Goal: Find contact information

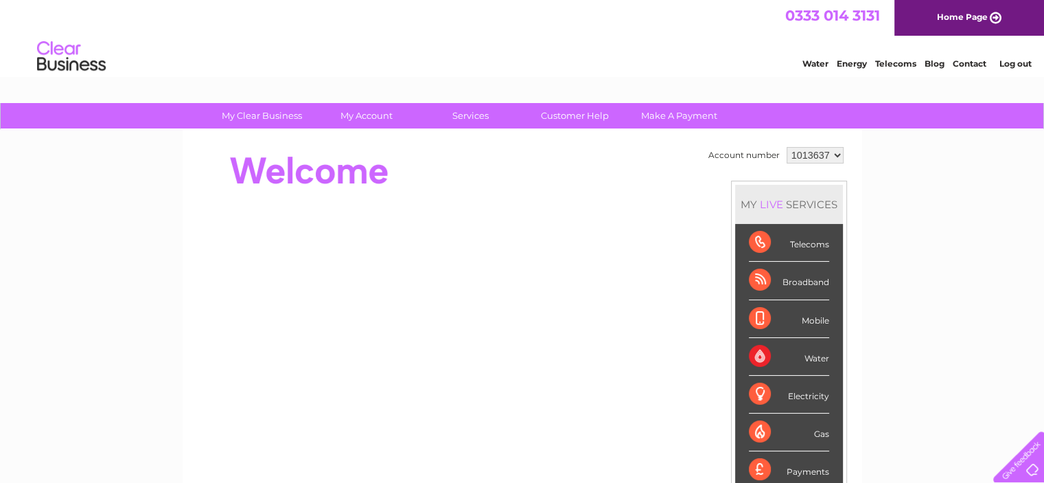
click at [971, 65] on link "Contact" at bounding box center [970, 63] width 34 height 10
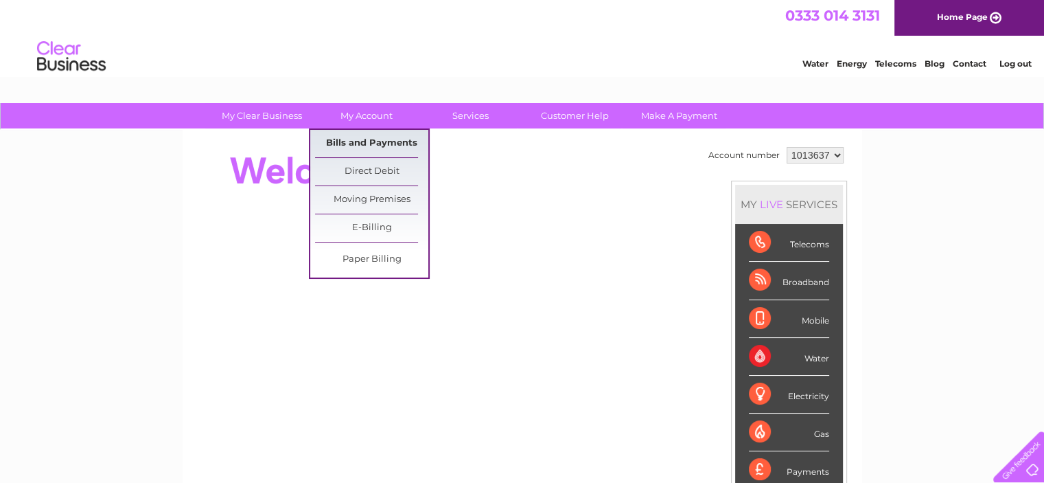
click at [348, 138] on link "Bills and Payments" at bounding box center [371, 143] width 113 height 27
click at [384, 145] on link "Bills and Payments" at bounding box center [371, 143] width 113 height 27
